Goal: Download file/media

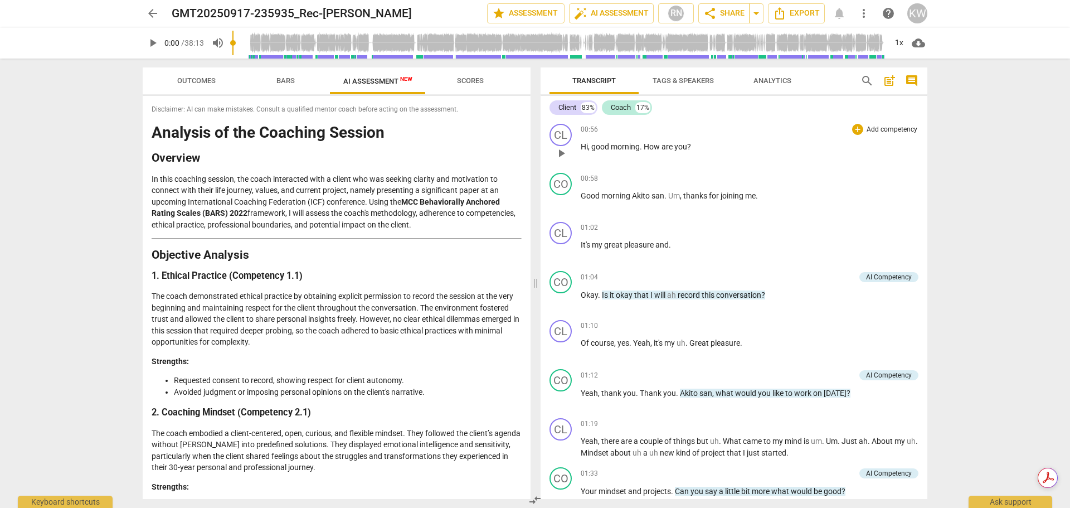
scroll to position [1787, 0]
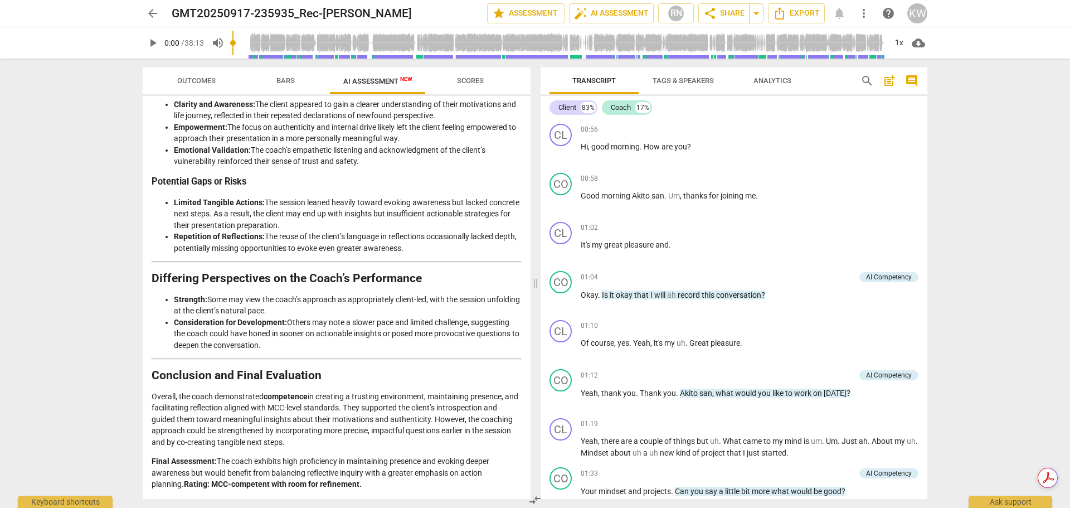
click at [152, 10] on span "arrow_back" at bounding box center [152, 13] width 13 height 13
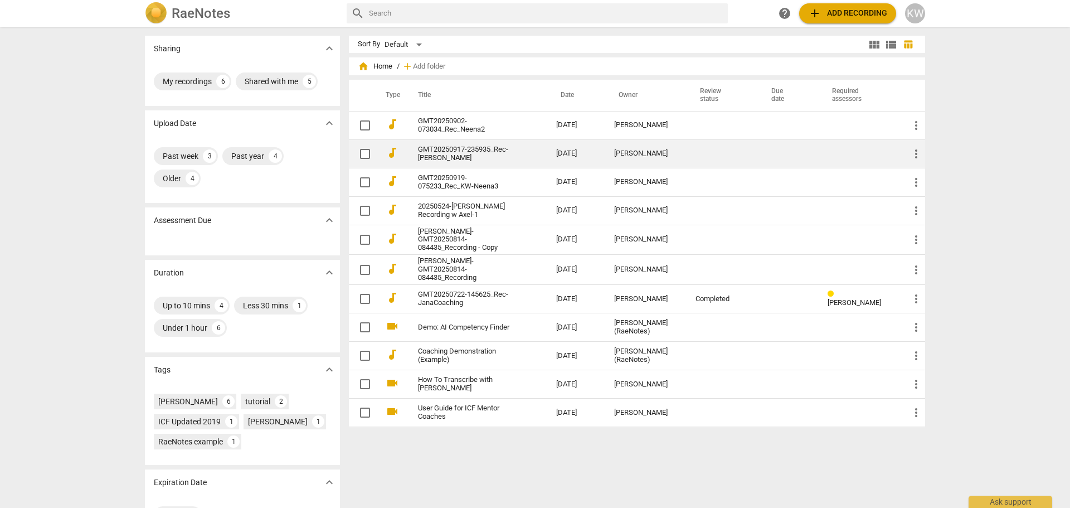
click at [918, 149] on span "more_vert" at bounding box center [916, 153] width 13 height 13
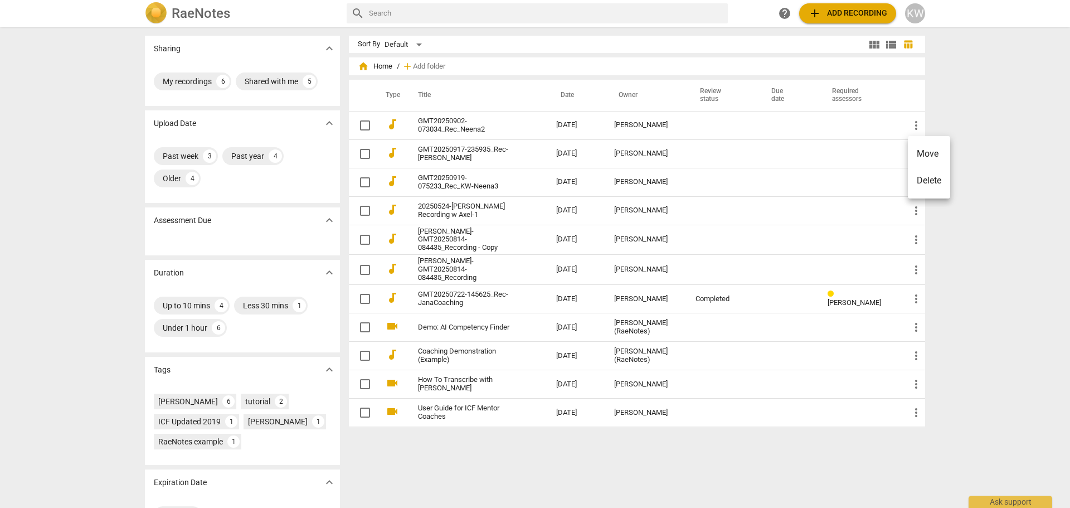
click at [815, 154] on div at bounding box center [535, 254] width 1070 height 508
click at [1015, 497] on div "Ask support" at bounding box center [1011, 499] width 84 height 18
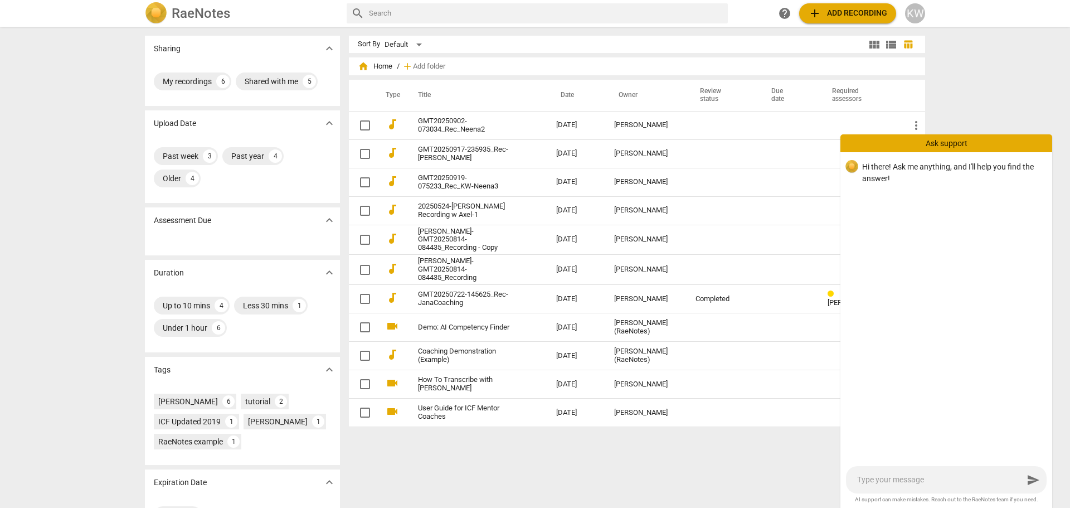
type textarea "h"
type textarea "ho"
type textarea "how"
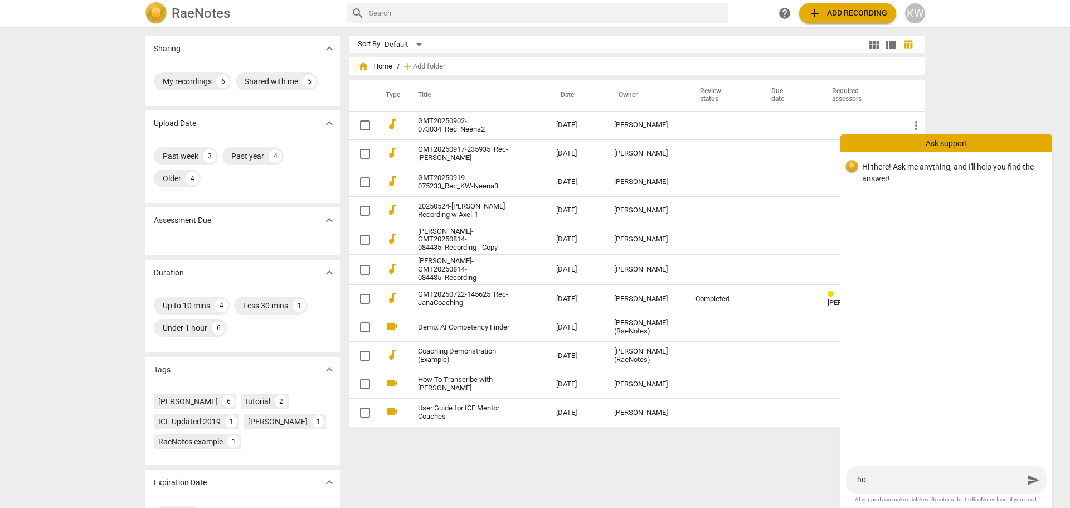
type textarea "how"
type textarea "how t"
type textarea "how to"
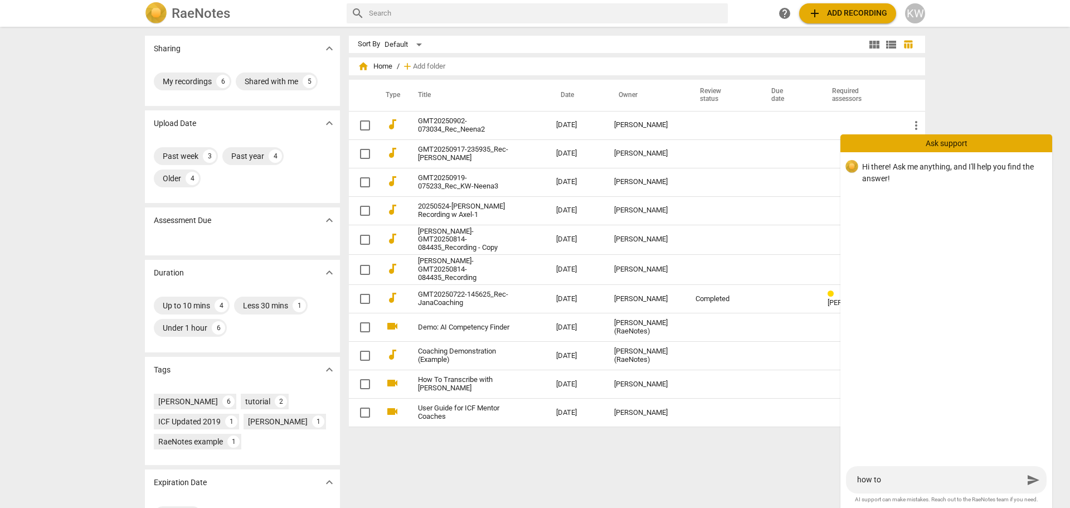
type textarea "how to"
type textarea "how to d"
type textarea "how to do"
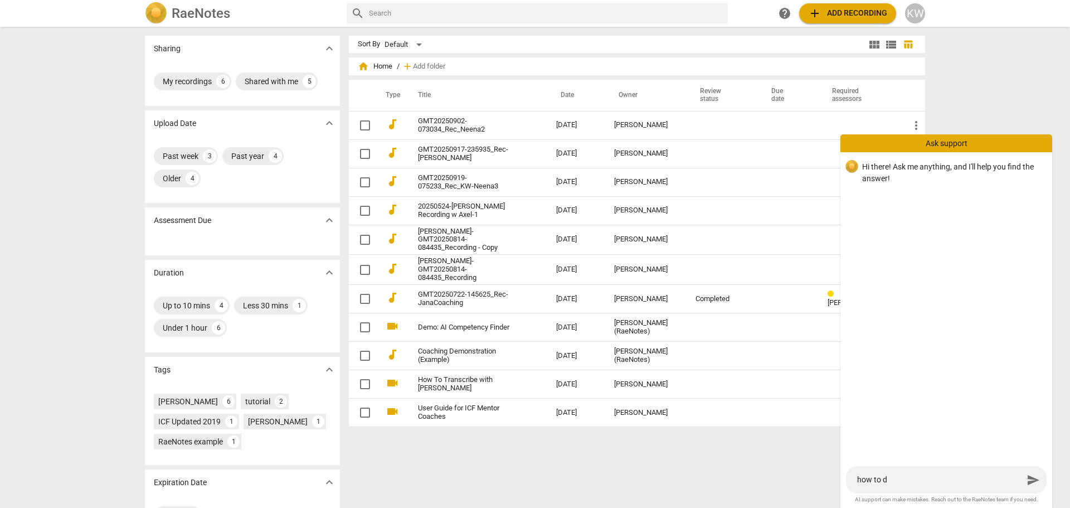
type textarea "how to do"
type textarea "how to dow"
type textarea "how to down"
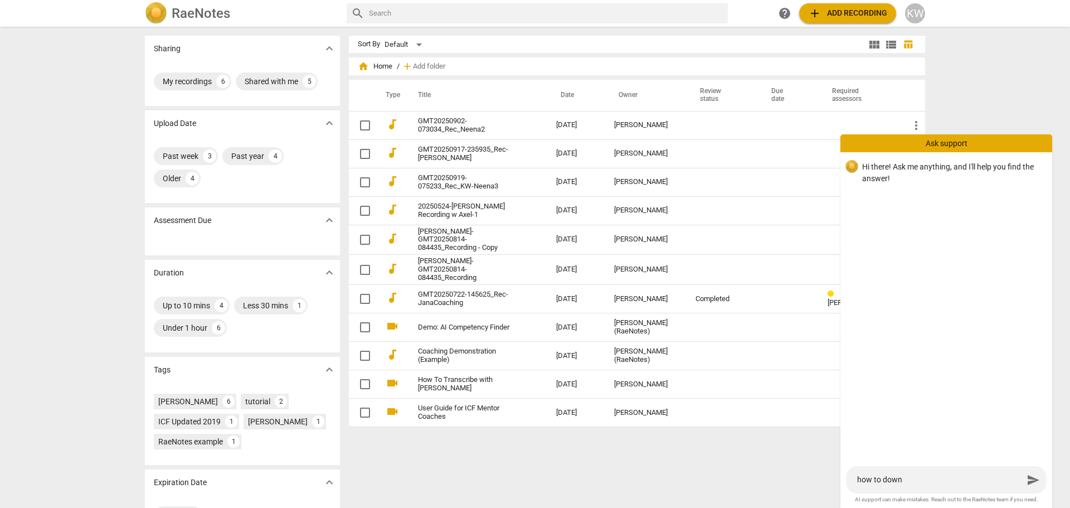
type textarea "how to downl"
type textarea "how to downlo"
type textarea "how to downloa"
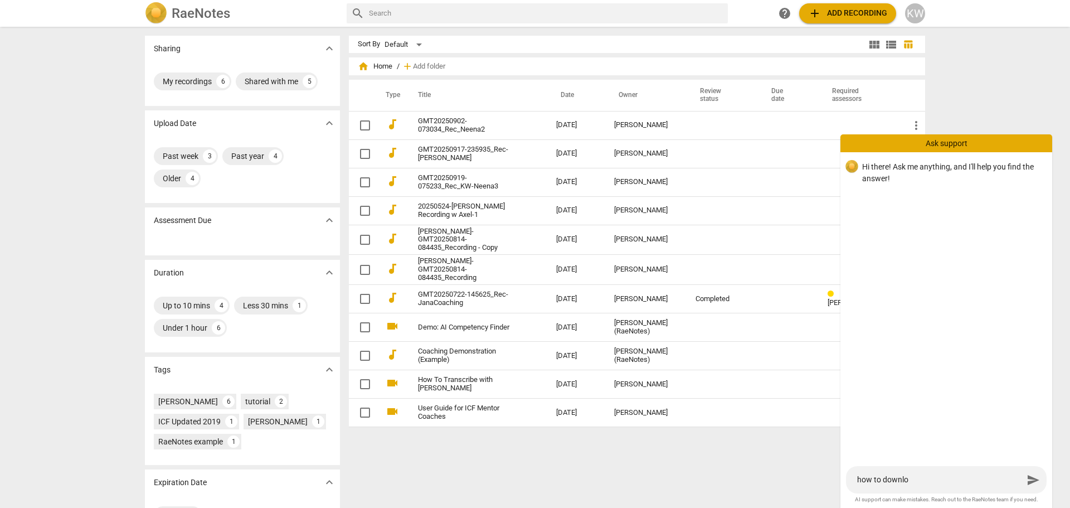
type textarea "how to downloa"
type textarea "how to download"
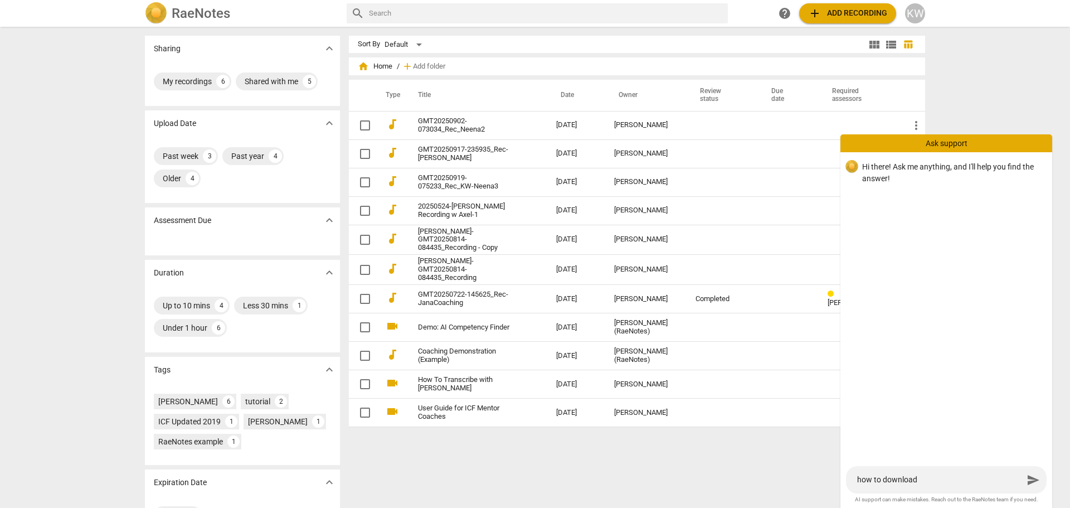
type textarea "how to download t"
type textarea "how to download th"
type textarea "how to download the"
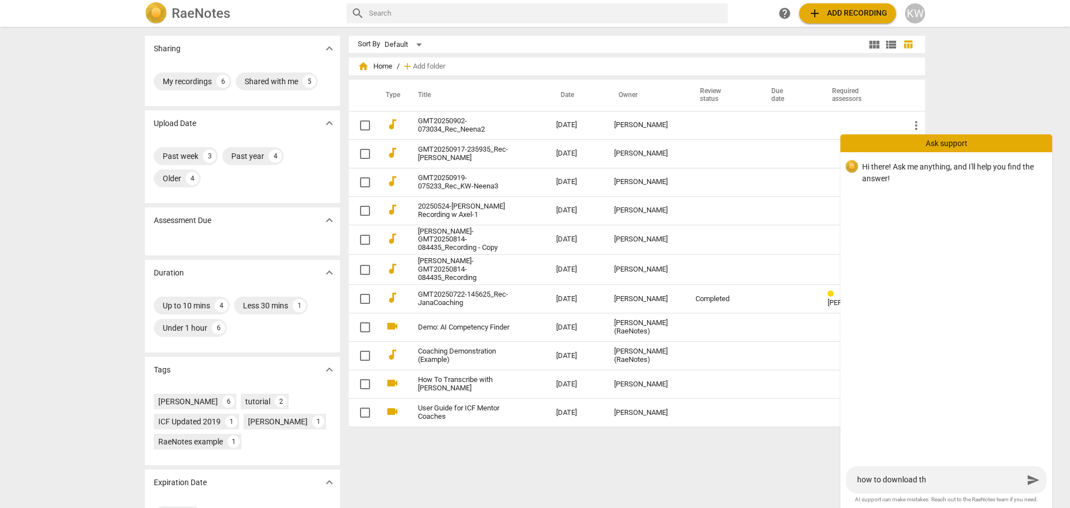
type textarea "how to download the"
type textarea "how to download the t"
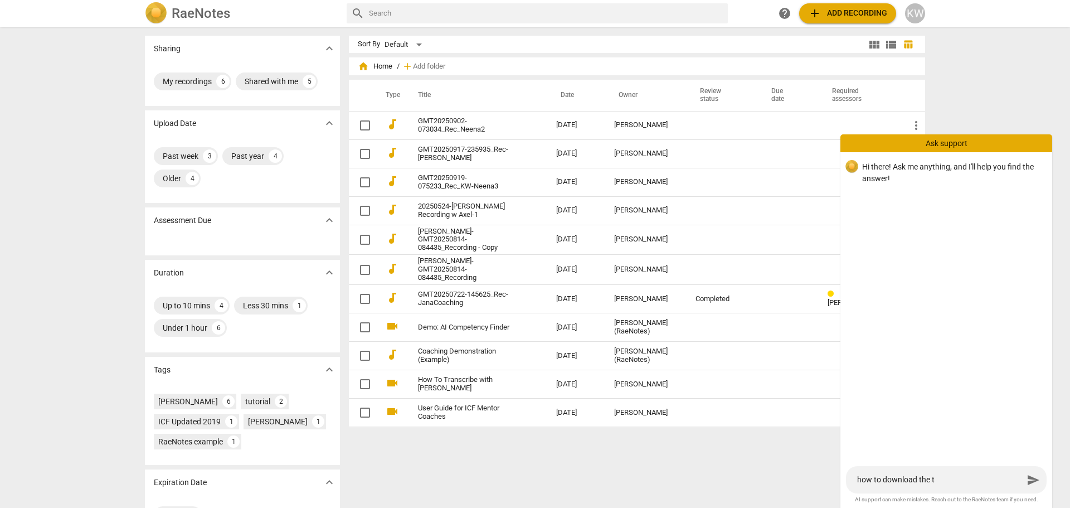
type textarea "how to download the tr"
type textarea "how to download the tra"
type textarea "how to download the [PERSON_NAME]"
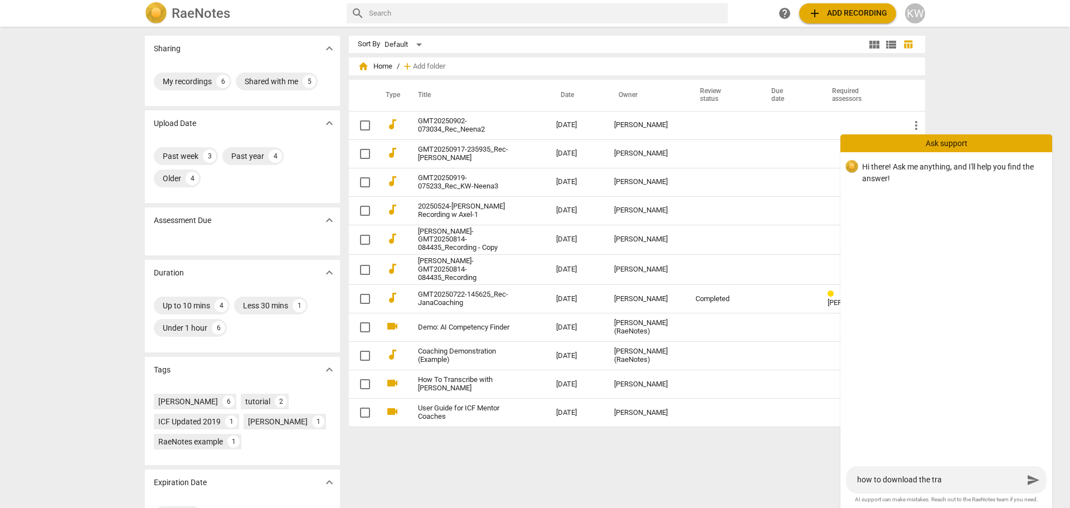
type textarea "how to download the [PERSON_NAME]"
type textarea "how to download the trans"
type textarea "how to download the transc"
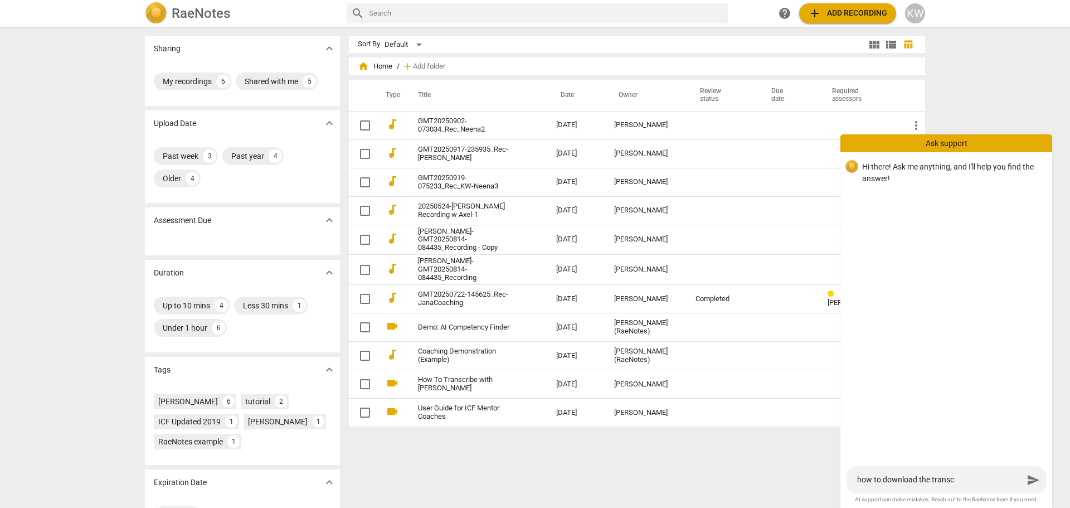
type textarea "how to download the transcr"
type textarea "how to download the transcri"
type textarea "how to download the transcrip"
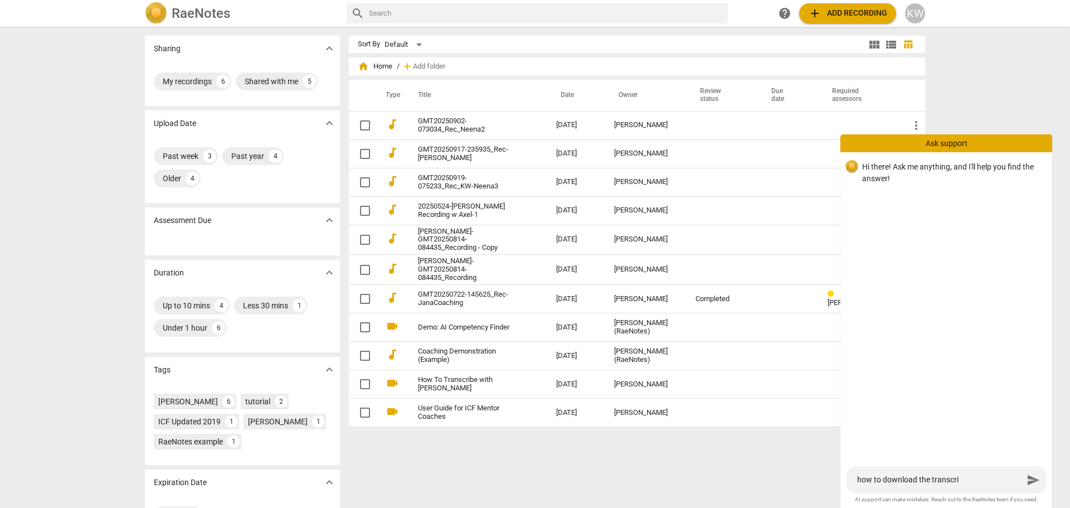
type textarea "how to download the transcrip"
type textarea "how to download the transcript"
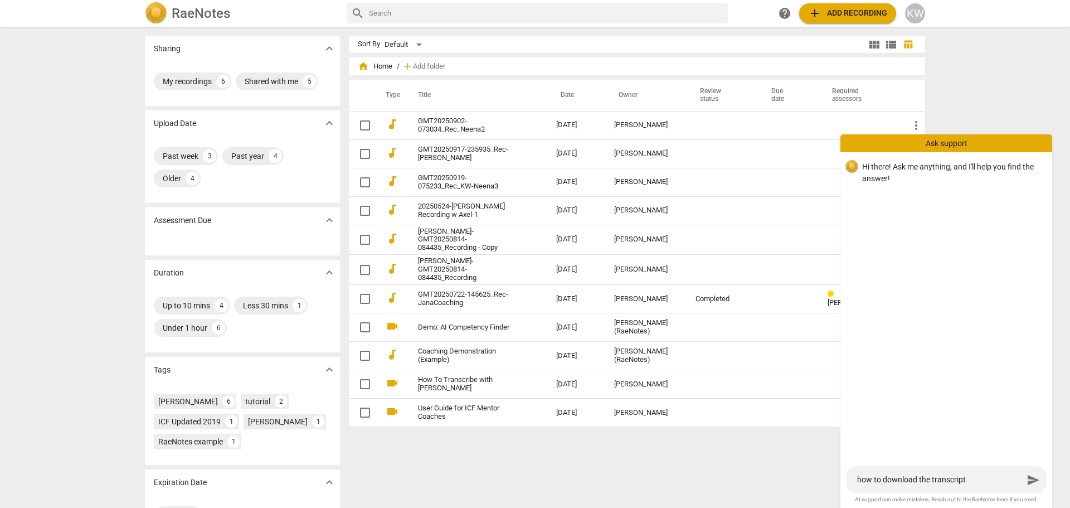
type textarea "how to download the transcript t"
type textarea "how to download the transcript to"
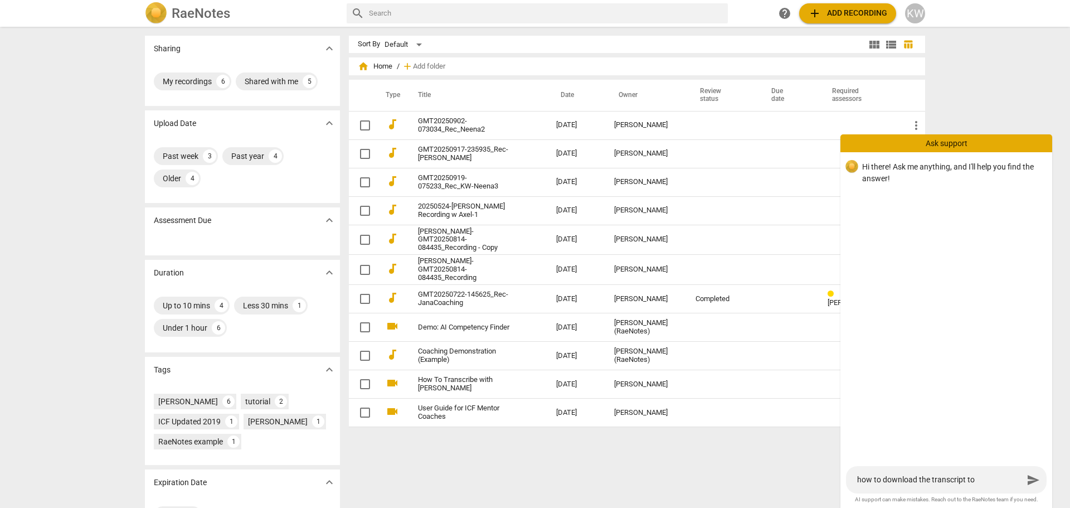
type textarea "how to download the transcript to"
type textarea "how to download the transcript to w"
type textarea "how to download the transcript to wo"
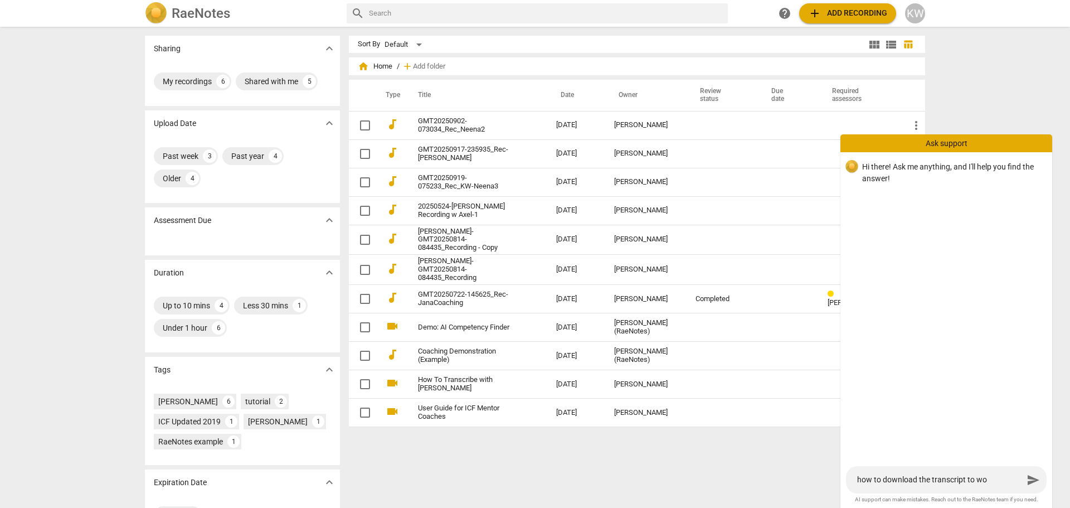
type textarea "how to download the transcript to wor"
type textarea "how to download the transcript to word"
type textarea "how to download the transcript to word?"
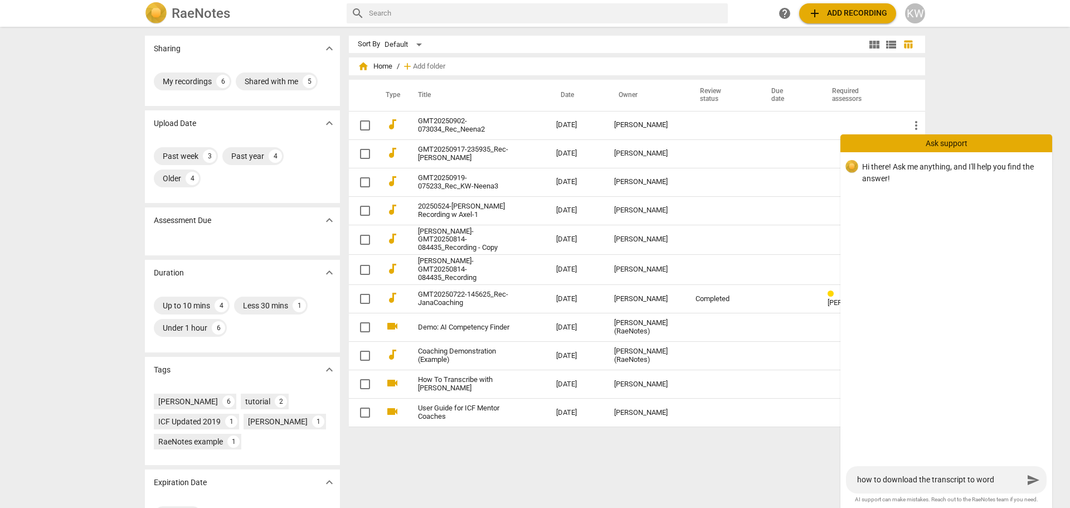
type textarea "how to download the transcript to word?"
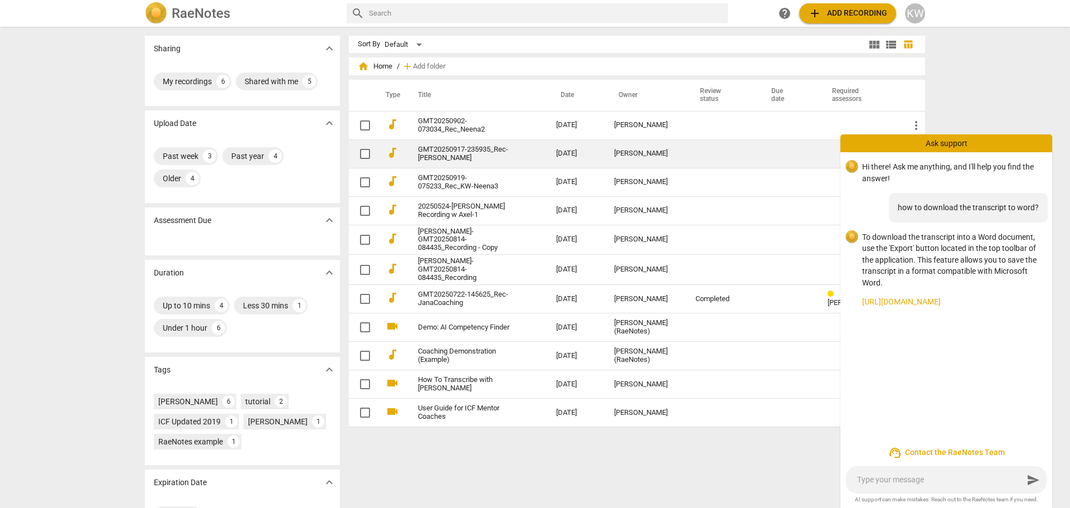
click at [472, 158] on link "GMT20250917-235935_Rec-[PERSON_NAME]" at bounding box center [467, 153] width 98 height 17
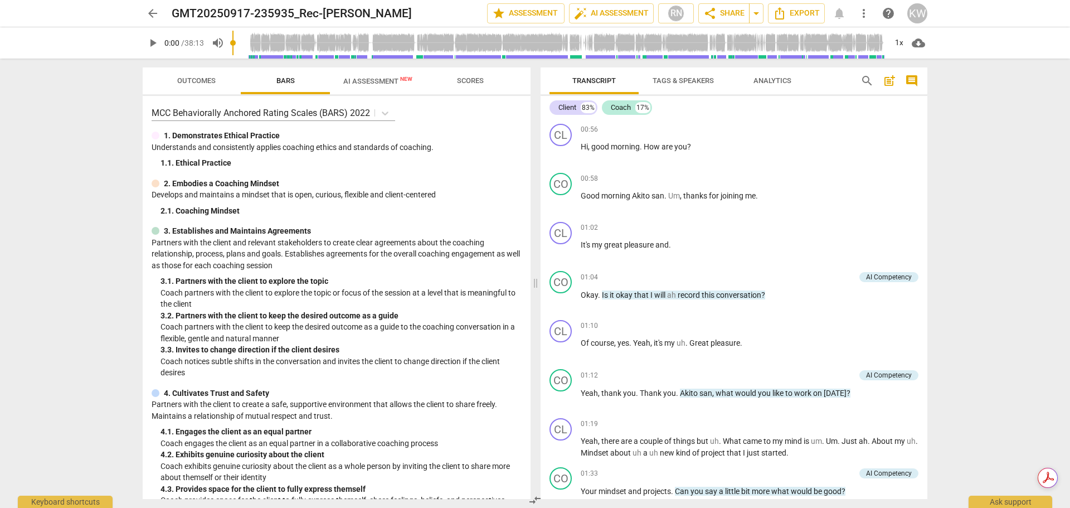
click at [865, 11] on span "more_vert" at bounding box center [863, 13] width 13 height 13
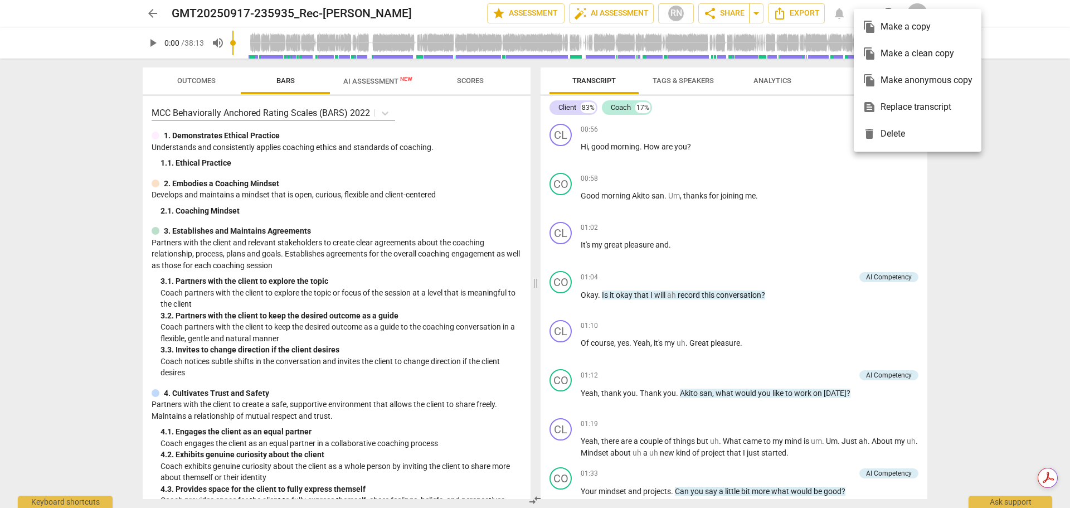
click at [797, 10] on div at bounding box center [535, 254] width 1070 height 508
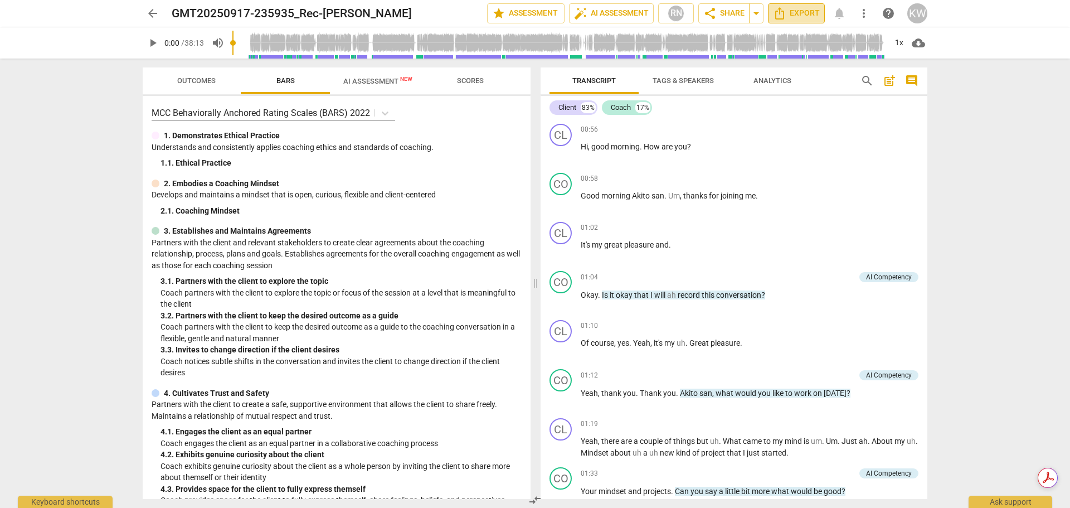
click at [797, 10] on span "Export" at bounding box center [796, 13] width 47 height 13
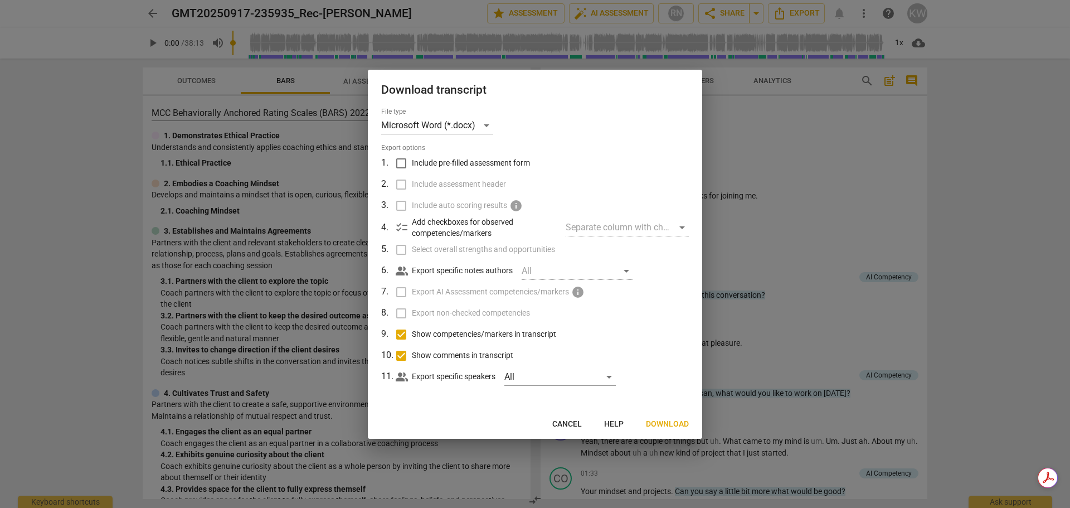
click at [402, 335] on input "Show competencies/markers in transcript" at bounding box center [401, 334] width 21 height 21
checkbox input "false"
click at [403, 356] on input "Show comments in transcript" at bounding box center [401, 355] width 21 height 21
checkbox input "false"
click at [670, 425] on span "Download" at bounding box center [667, 424] width 43 height 11
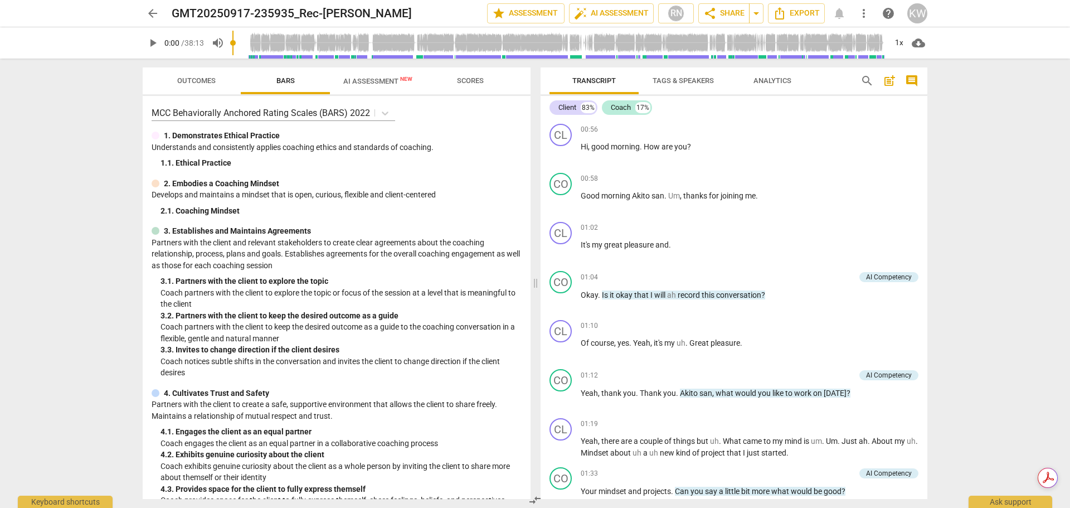
click at [372, 78] on span "AI Assessment New" at bounding box center [377, 81] width 69 height 8
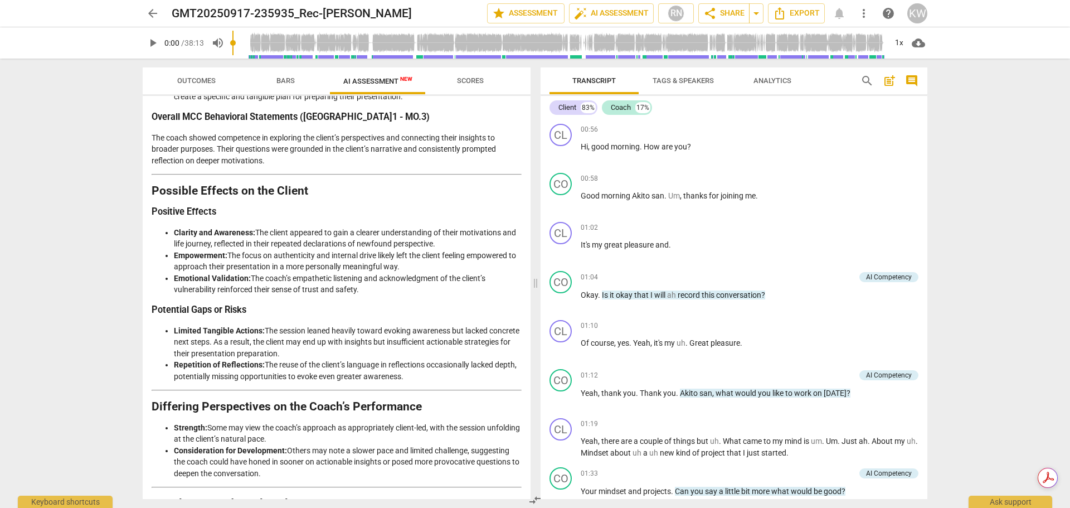
scroll to position [1787, 0]
